Goal: Information Seeking & Learning: Learn about a topic

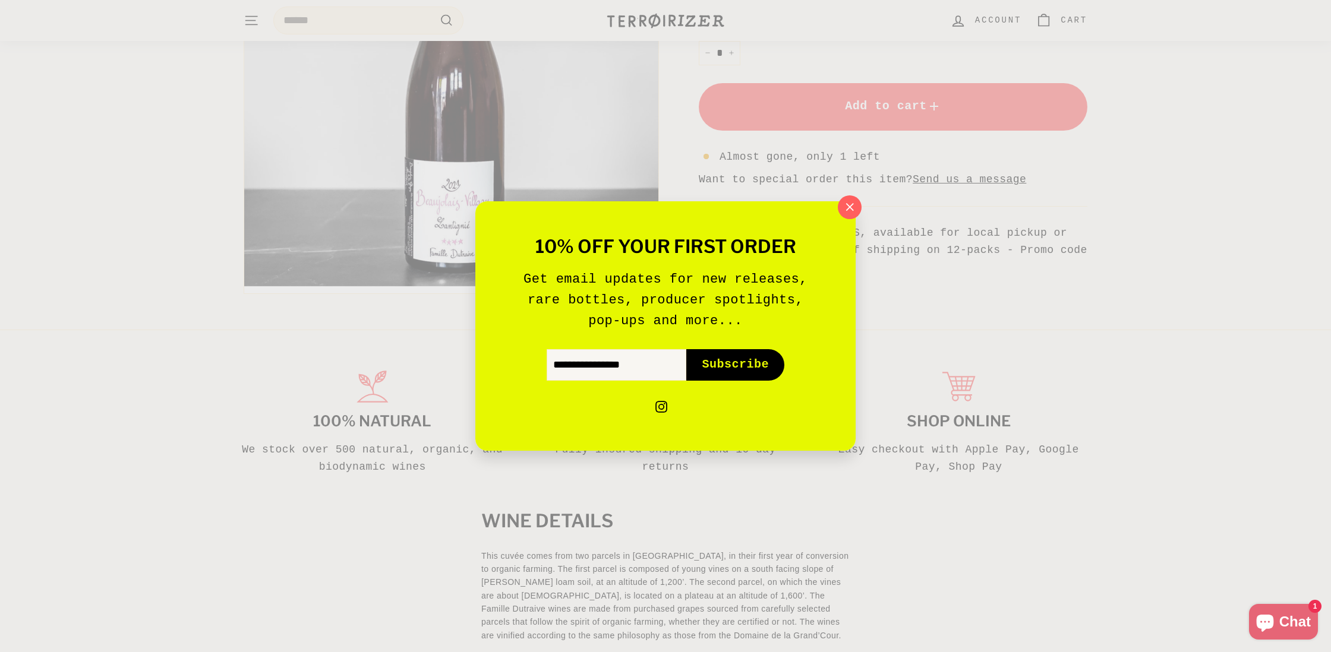
scroll to position [377, 0]
drag, startPoint x: 851, startPoint y: 209, endPoint x: 808, endPoint y: 214, distance: 43.7
click at [851, 209] on icon "button" at bounding box center [849, 207] width 17 height 17
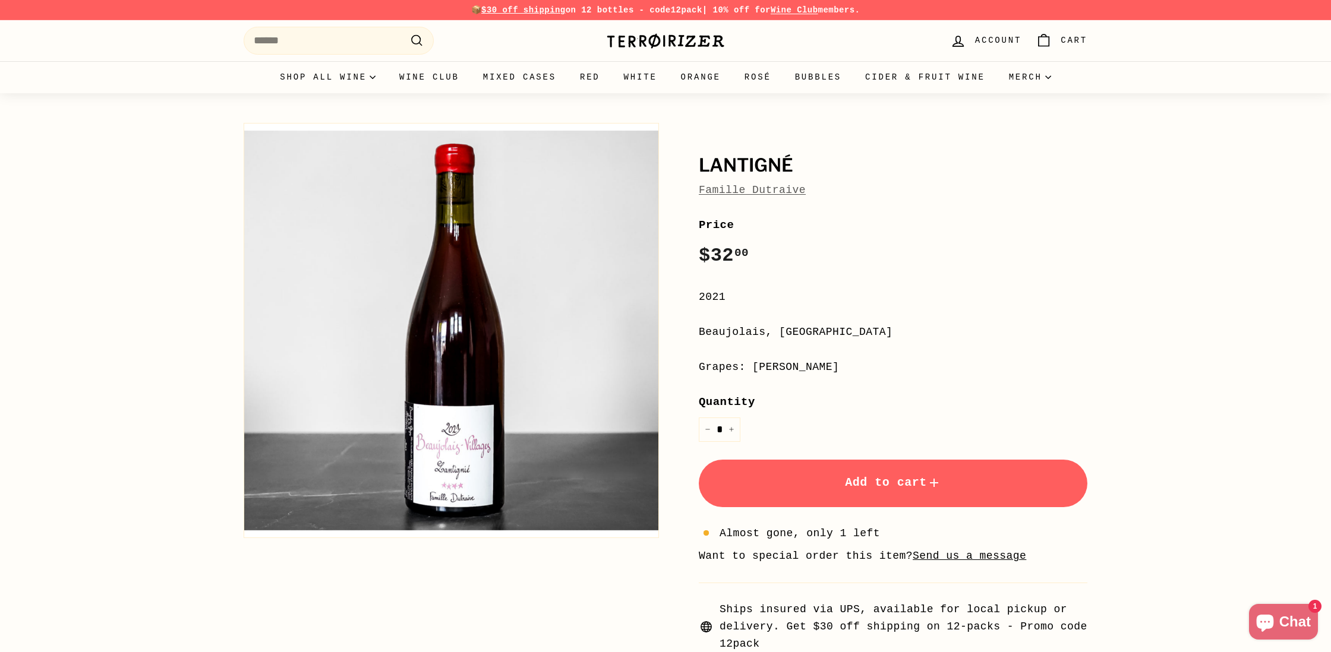
scroll to position [0, 0]
click at [720, 184] on link "Famille Dutraive" at bounding box center [752, 190] width 107 height 12
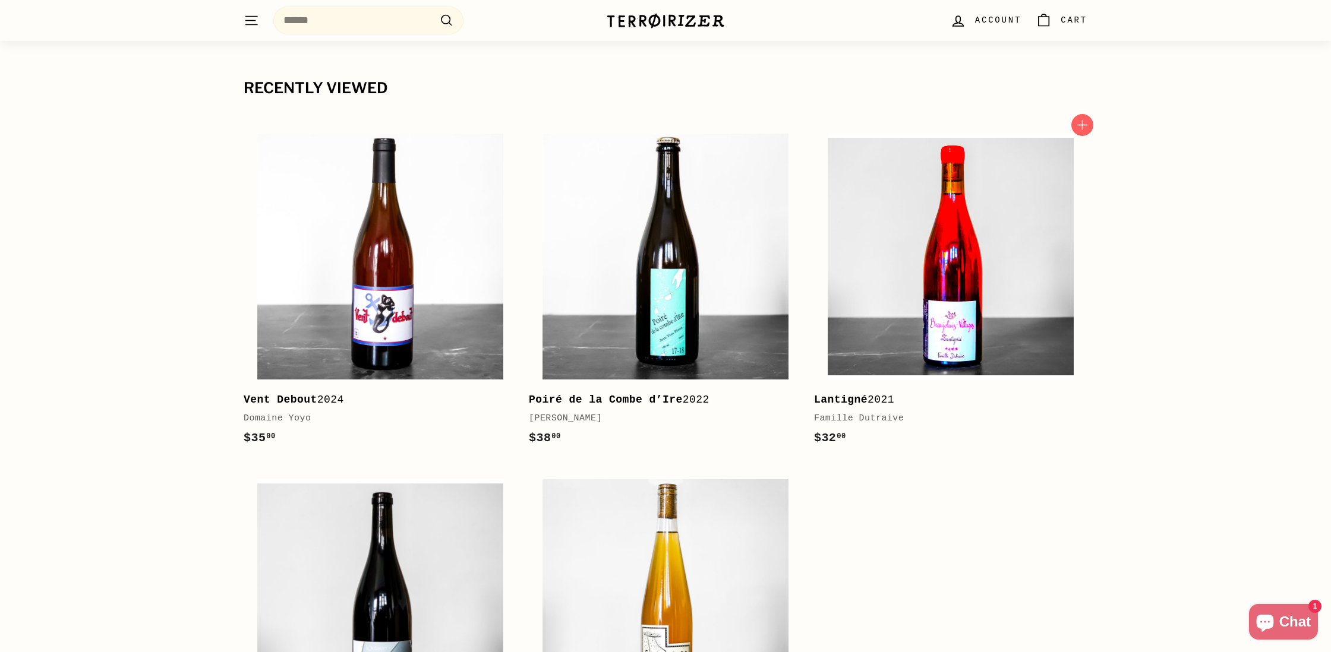
scroll to position [451, 0]
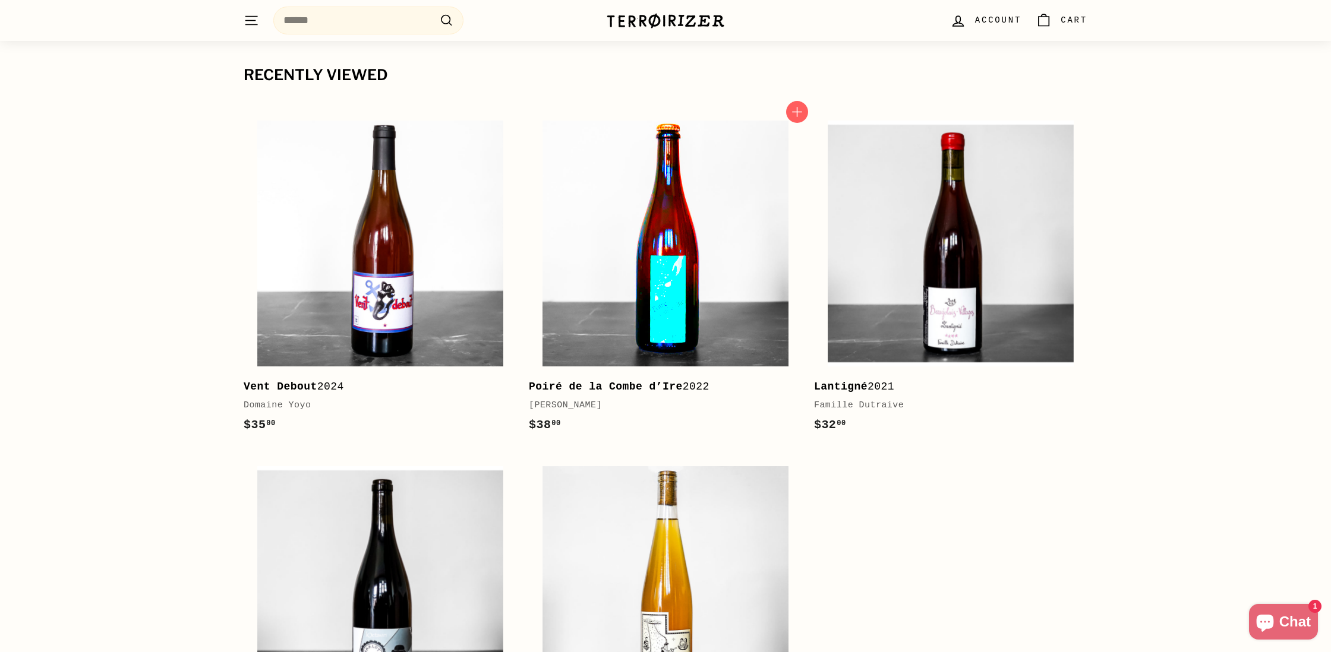
click at [582, 218] on img at bounding box center [665, 244] width 246 height 246
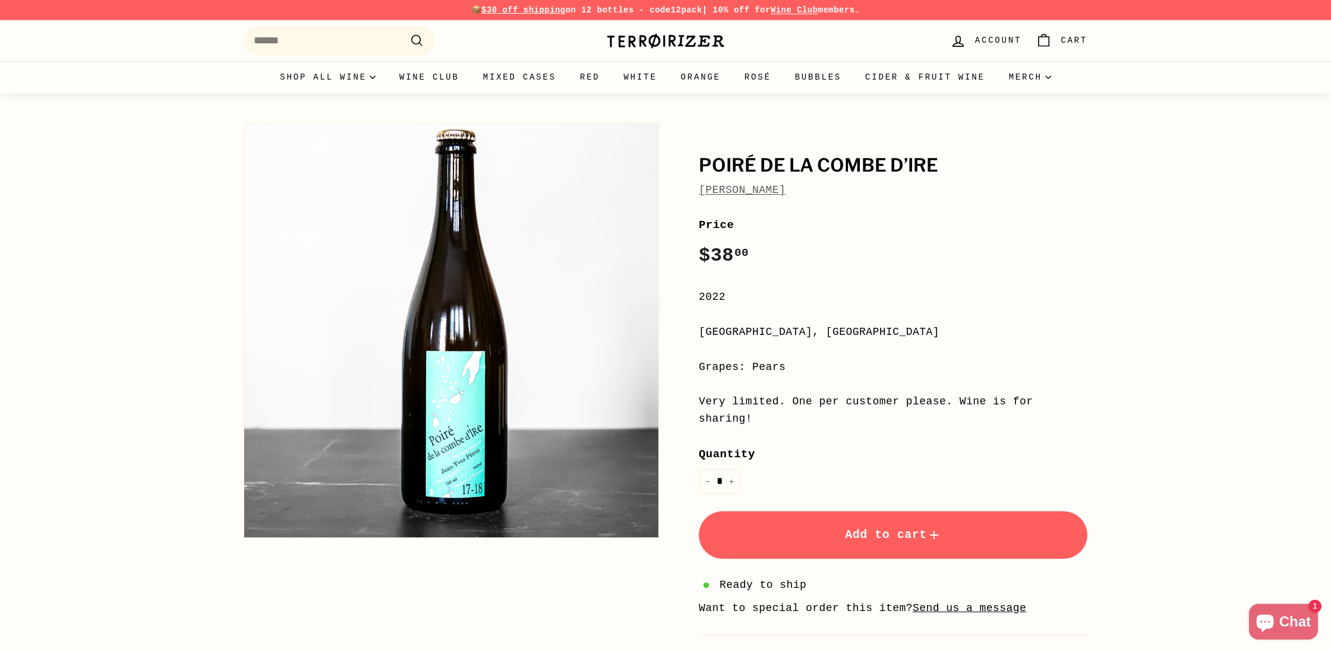
scroll to position [-1, 1]
click at [741, 187] on link "Jean-Yves Péron" at bounding box center [742, 190] width 87 height 12
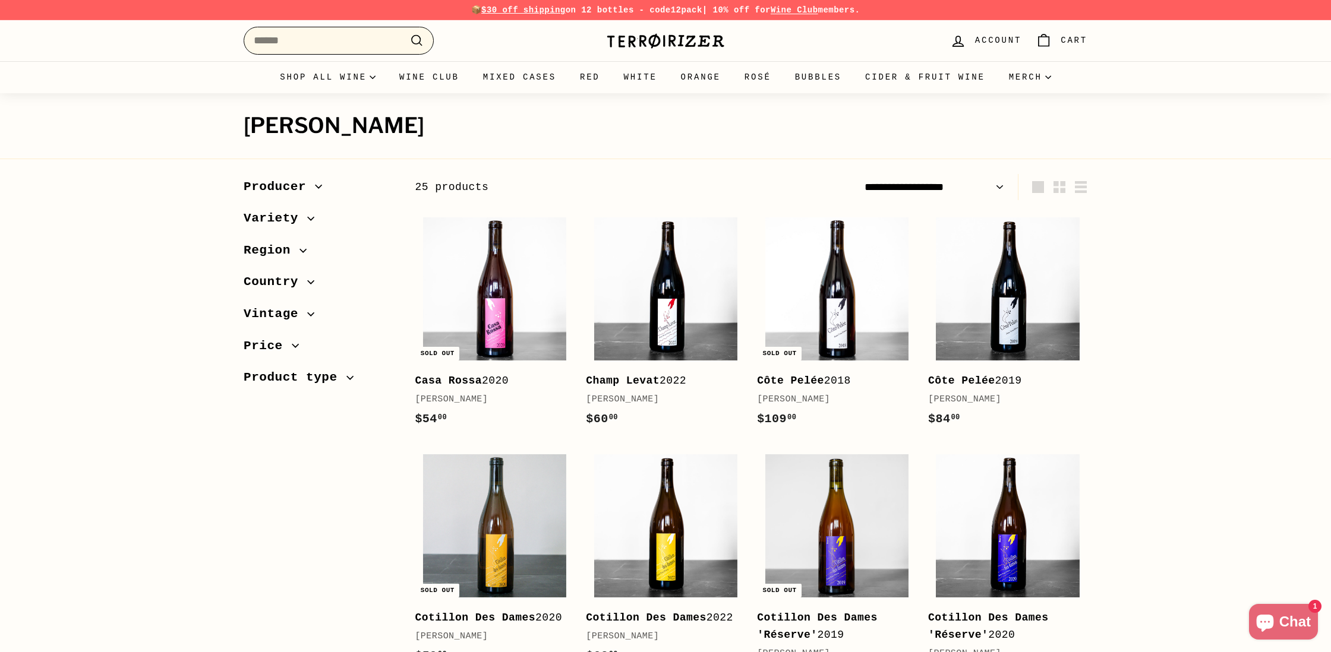
click at [280, 39] on input "Search" at bounding box center [339, 41] width 190 height 28
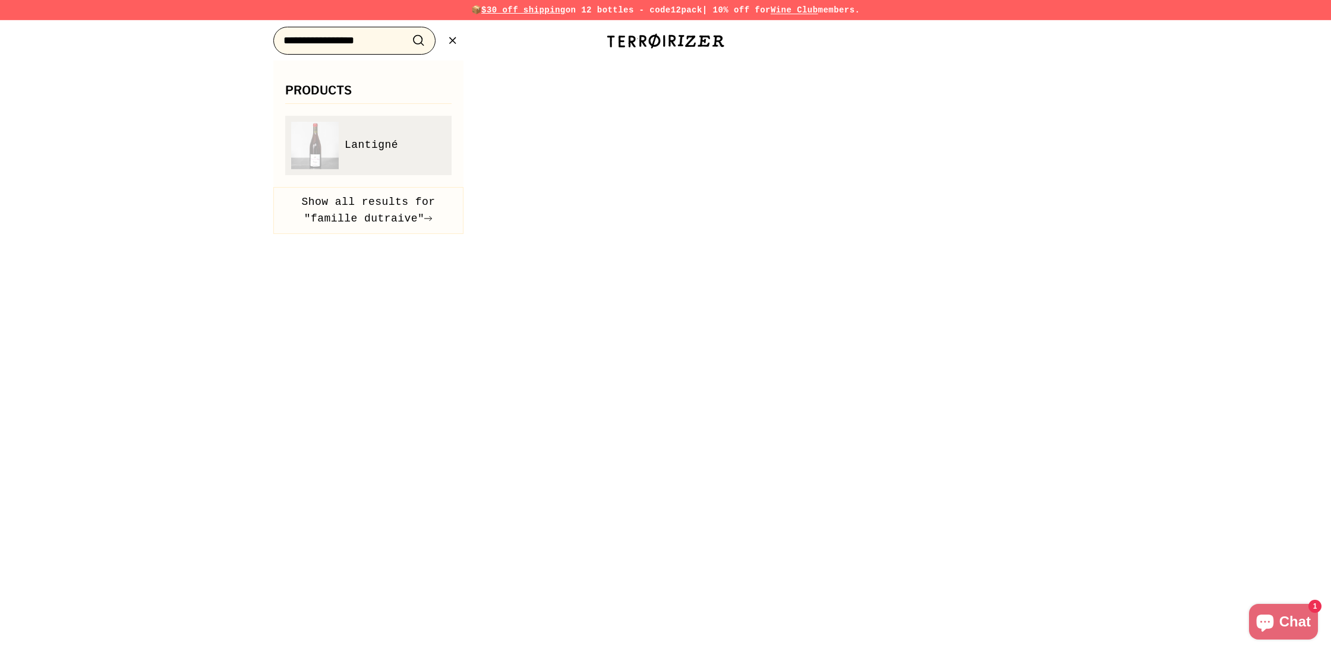
type input "**********"
click at [381, 141] on span "Lantigné" at bounding box center [371, 145] width 53 height 17
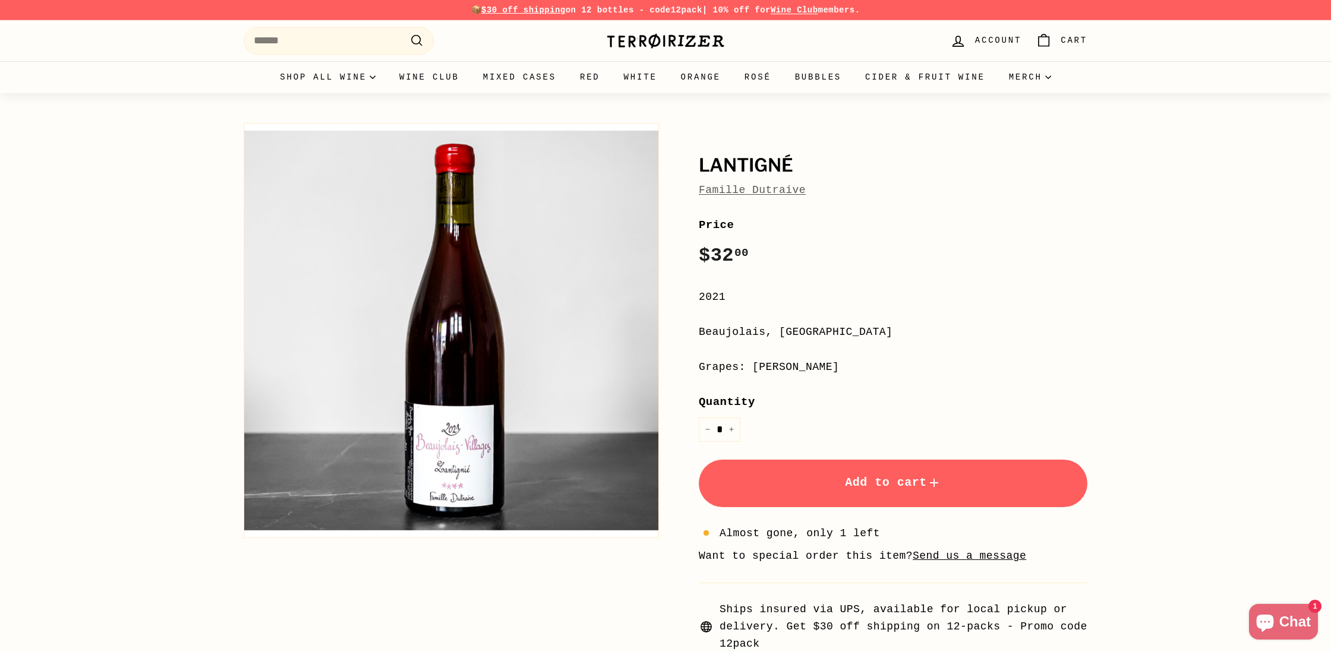
click at [781, 193] on link "Famille Dutraive" at bounding box center [752, 190] width 107 height 12
